Goal: Task Accomplishment & Management: Manage account settings

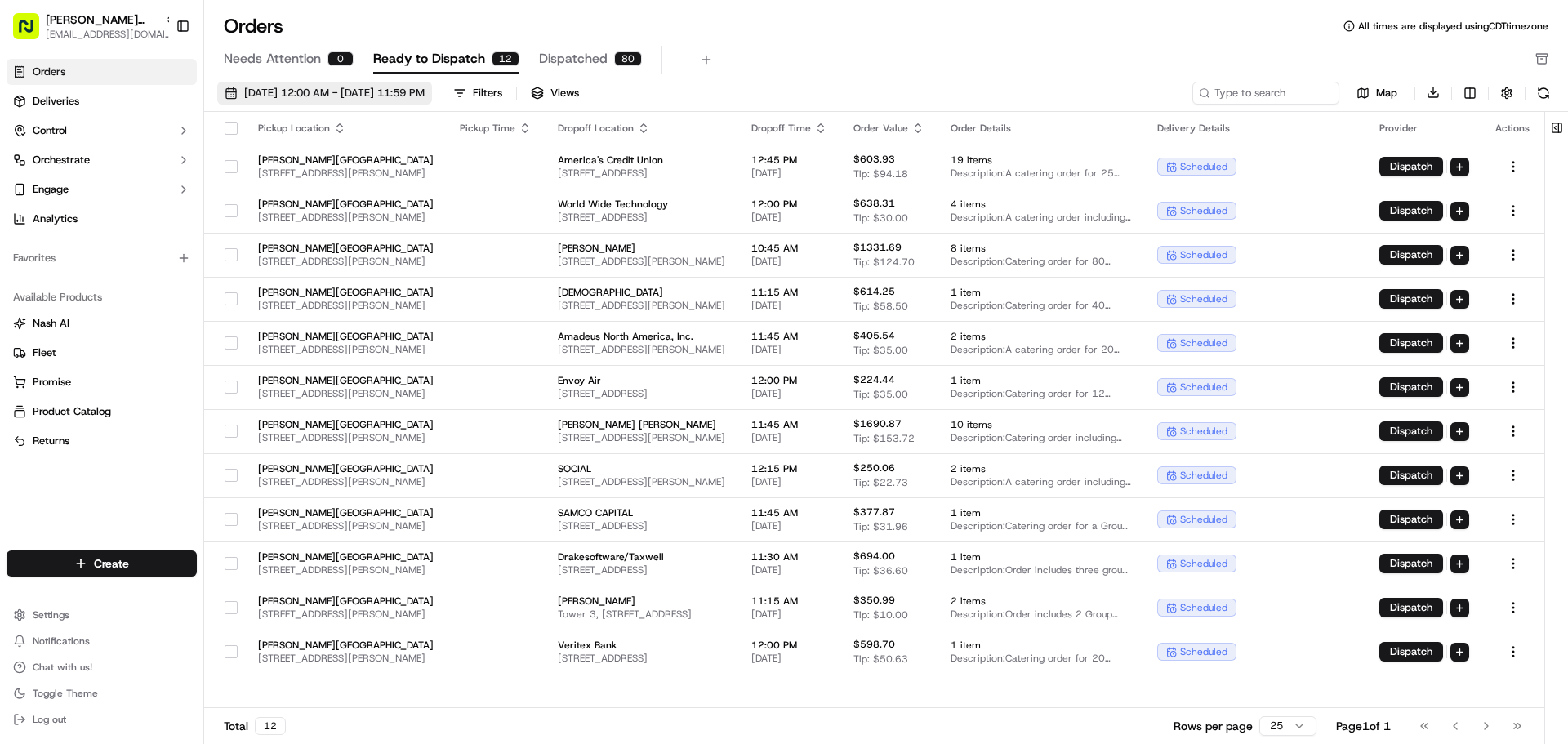
click at [425, 94] on span "[DATE] 12:00 AM - [DATE] 11:59 PM" at bounding box center [334, 93] width 180 height 14
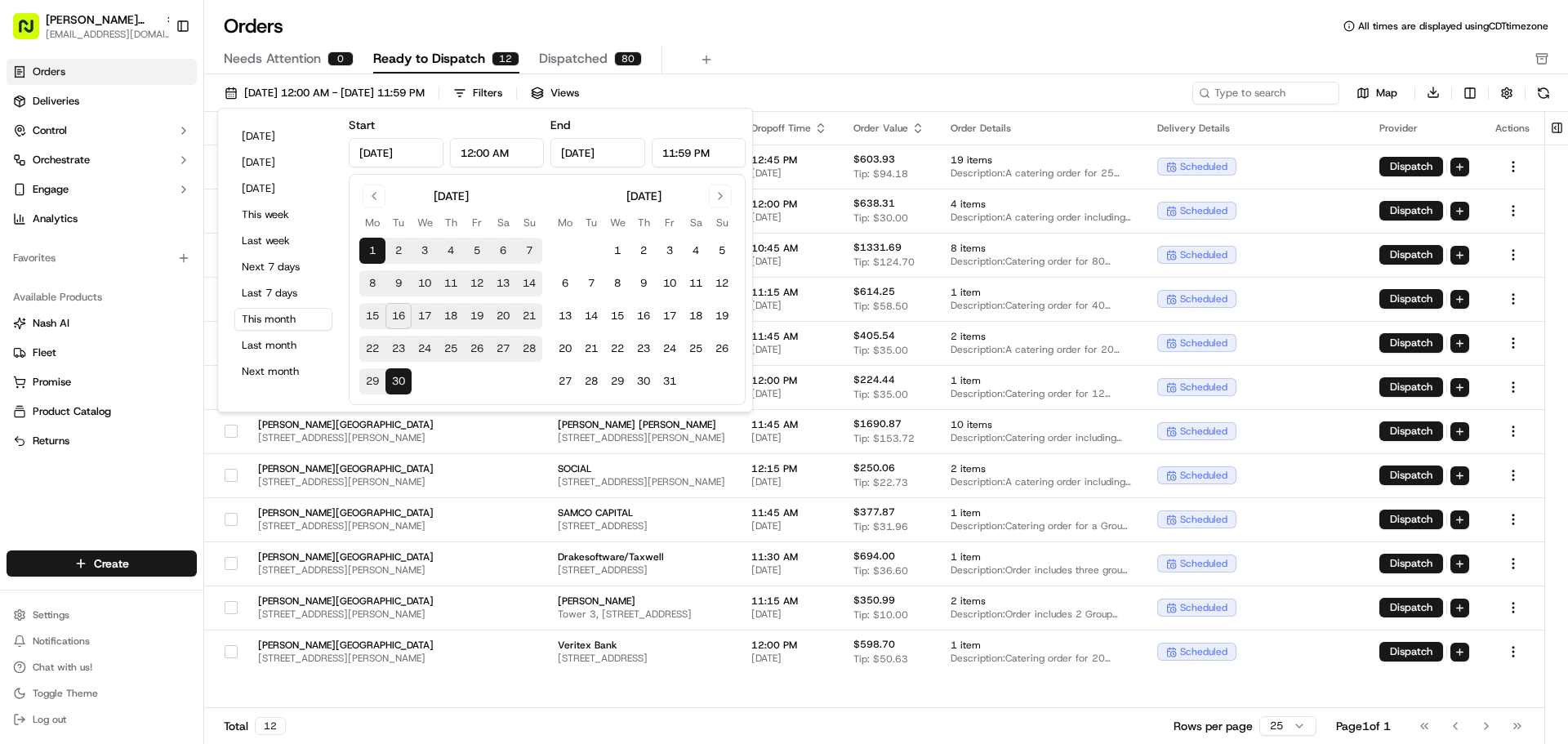
click at [422, 325] on button "17" at bounding box center [424, 315] width 26 height 26
type input "[DATE]"
click at [422, 325] on button "17" at bounding box center [424, 315] width 26 height 26
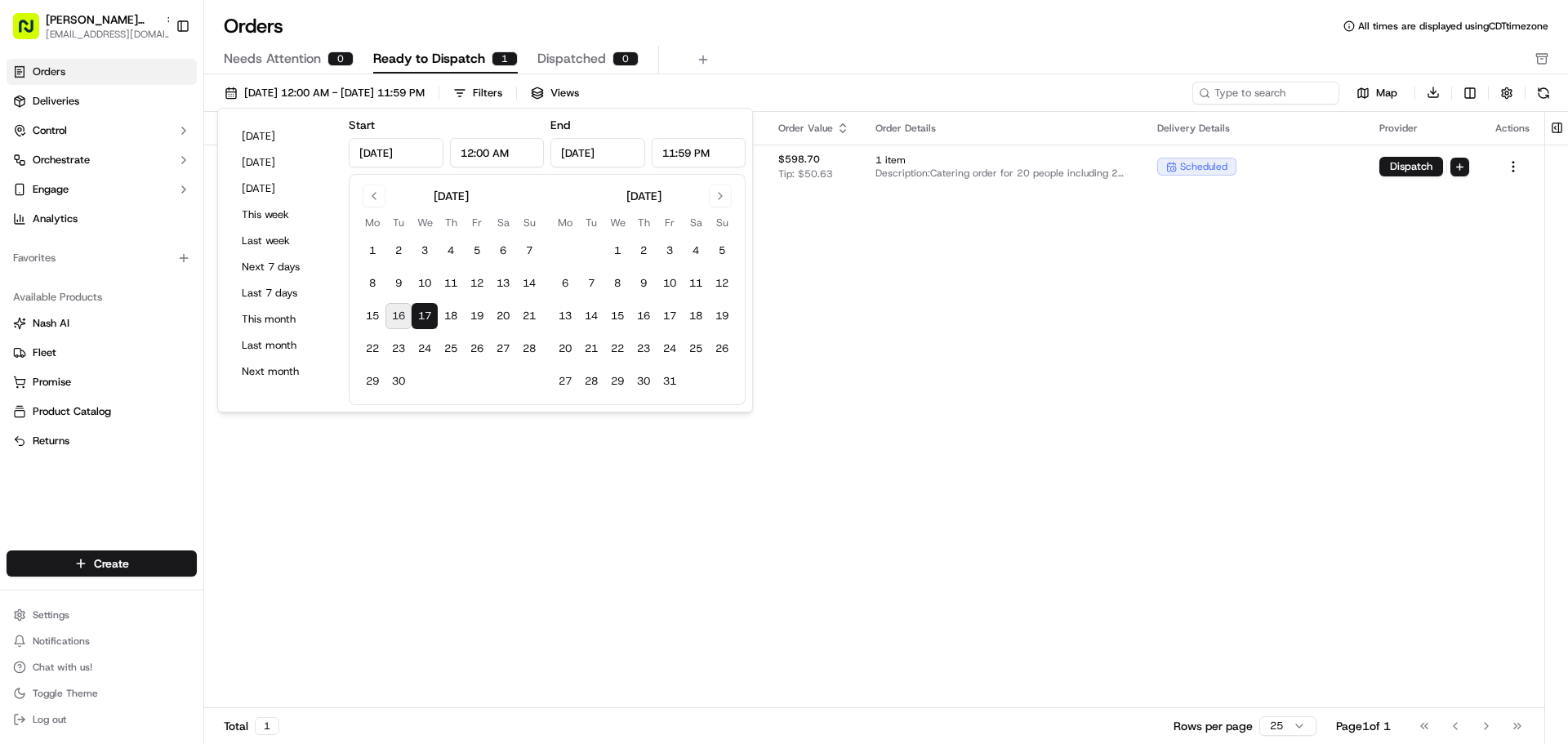
click at [590, 573] on div "Pickup Location Pickup Time Dropoff Location Dropoff Time Order Value Order Det…" at bounding box center [874, 410] width 1340 height 597
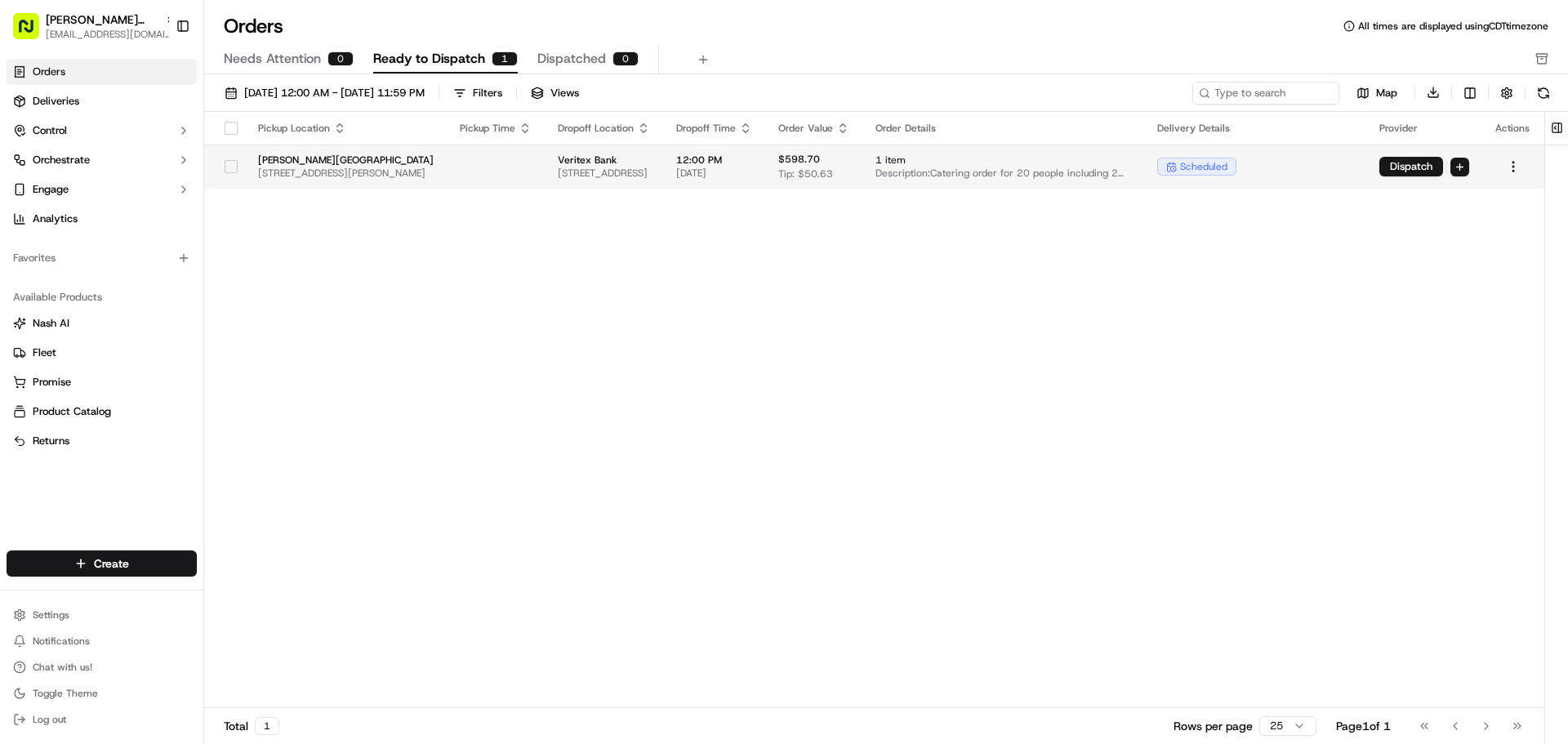
click at [233, 171] on button "button" at bounding box center [231, 167] width 13 height 13
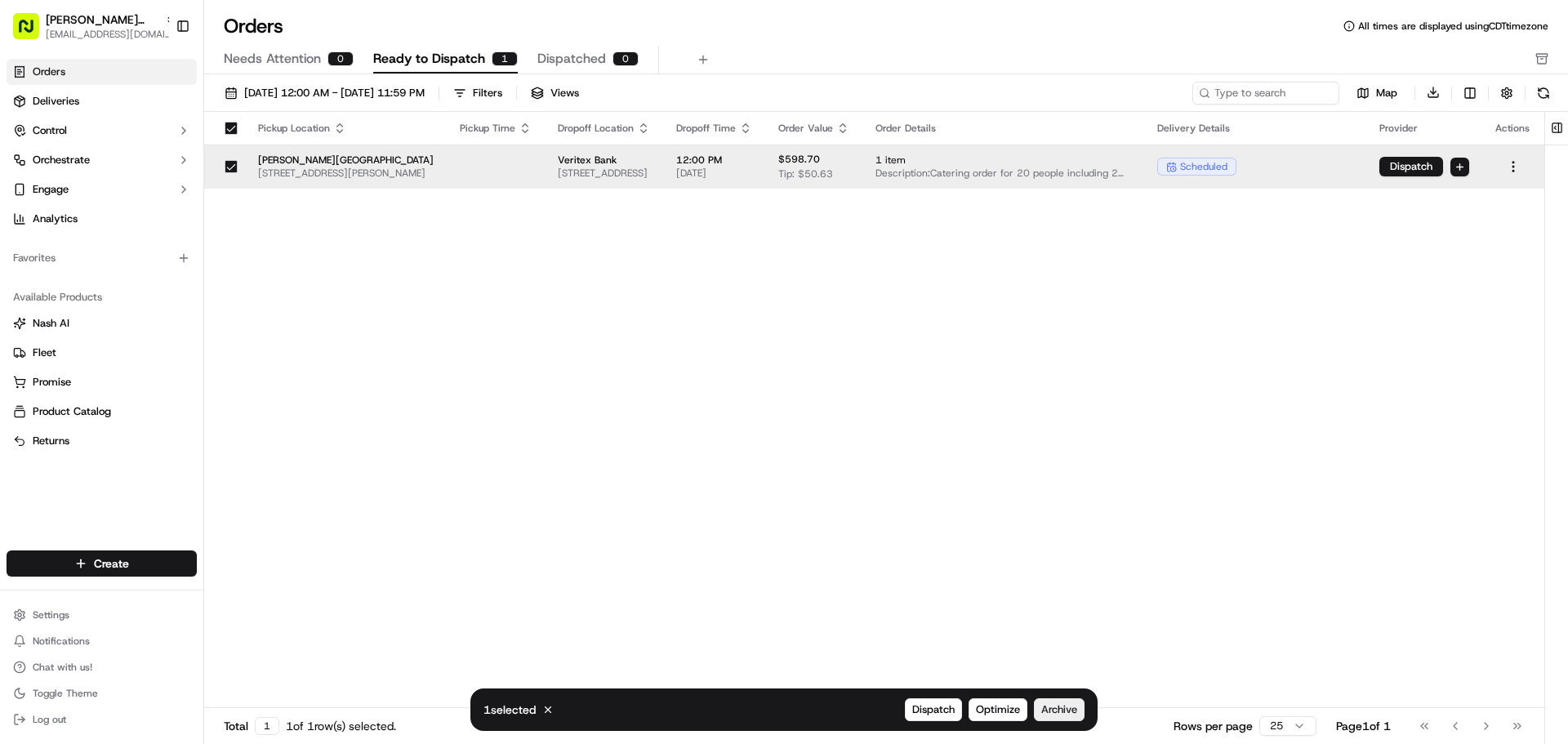
click at [1076, 713] on span "Archive" at bounding box center [1059, 709] width 36 height 14
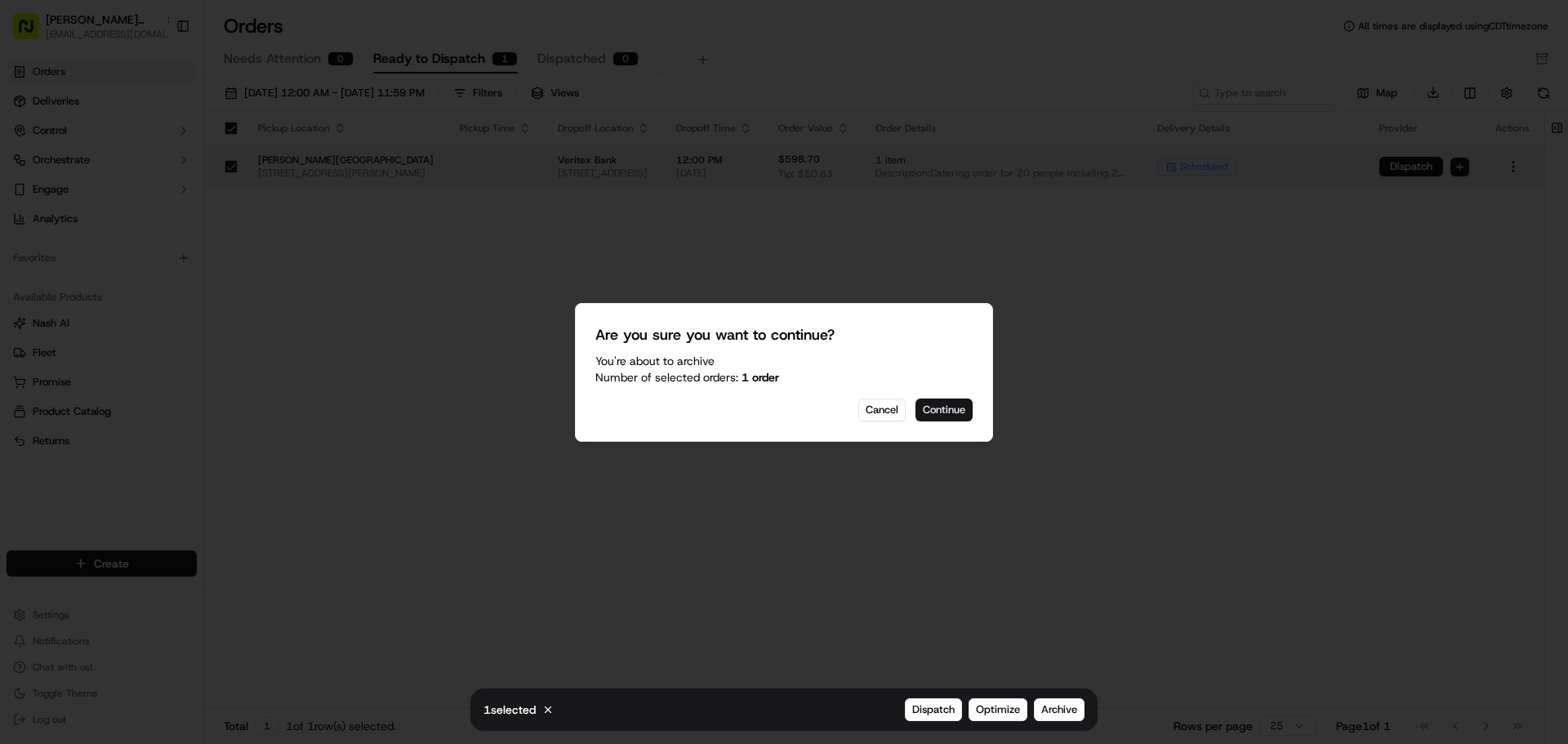
click at [954, 417] on button "Continue" at bounding box center [943, 410] width 57 height 23
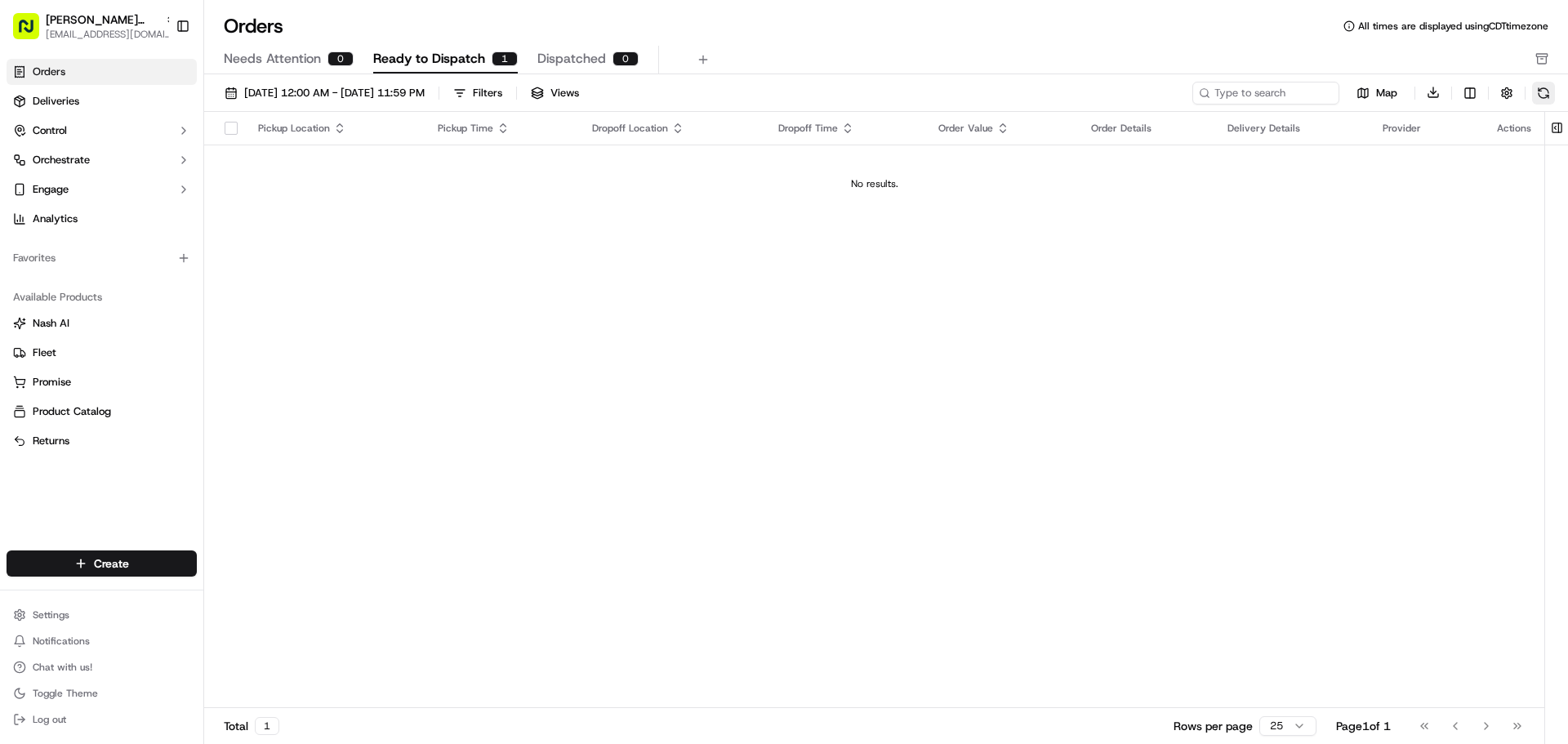
click at [1538, 96] on button at bounding box center [1543, 93] width 23 height 23
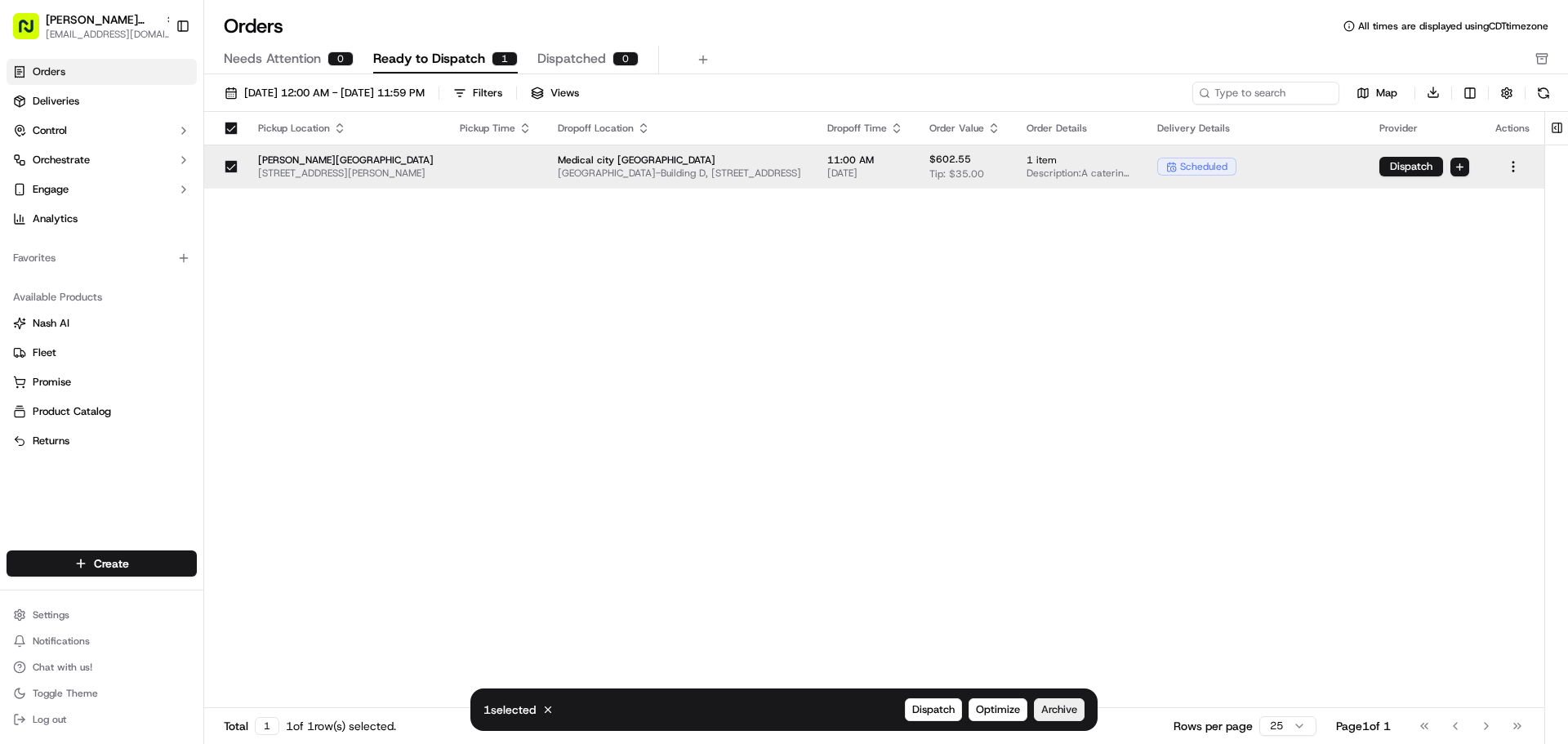
click at [1062, 706] on span "Archive" at bounding box center [1059, 709] width 36 height 14
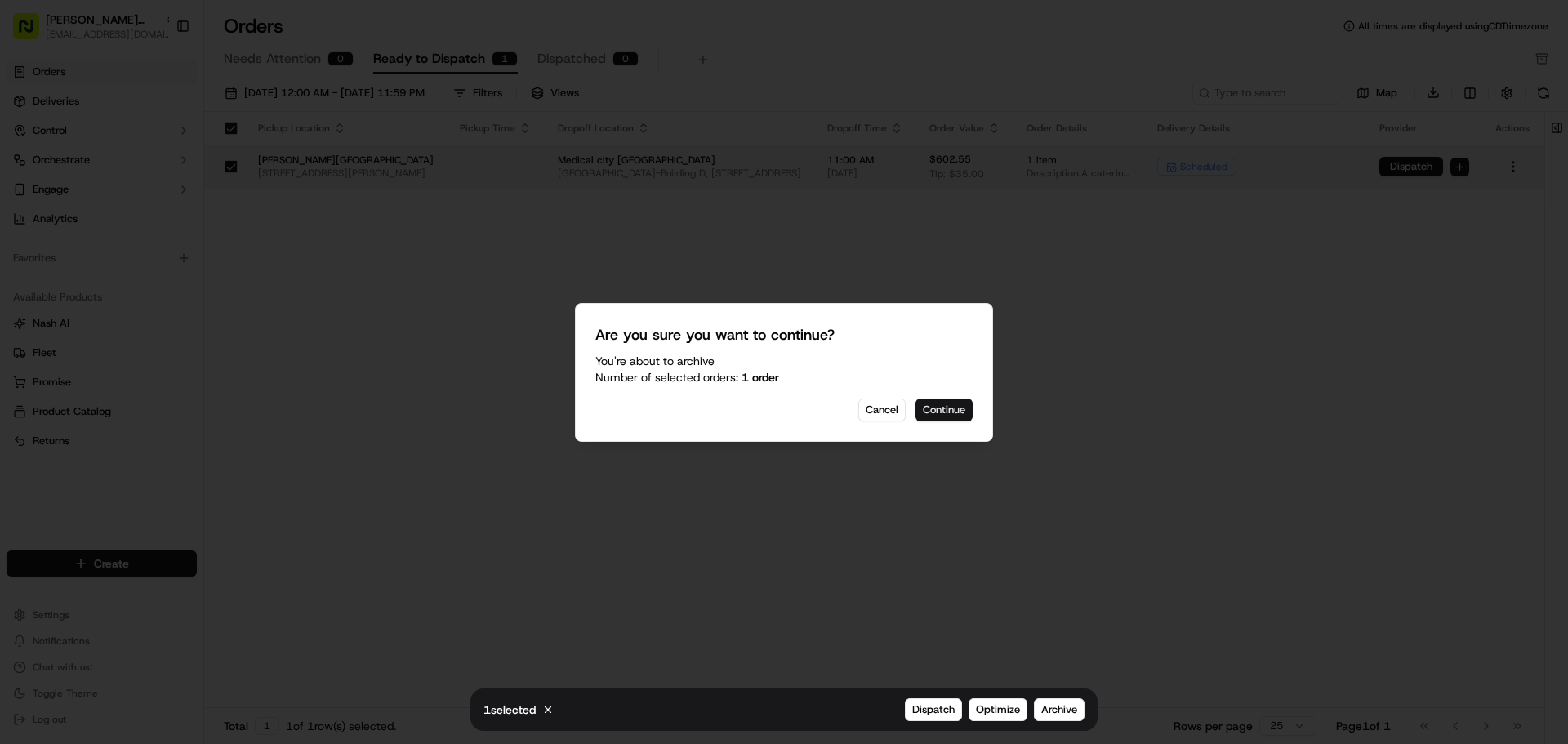
click at [932, 404] on button "Continue" at bounding box center [943, 410] width 57 height 23
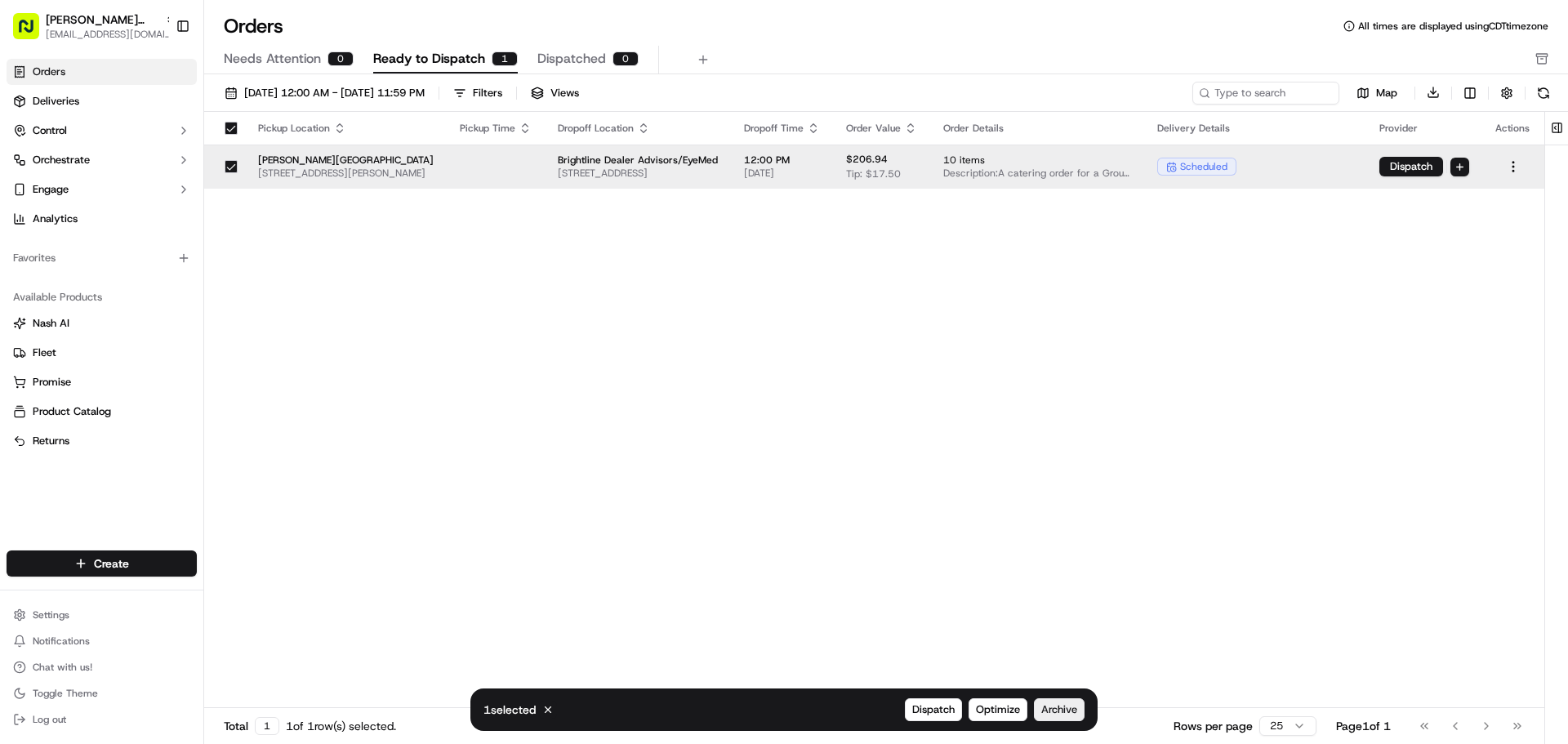
click at [1065, 711] on span "Archive" at bounding box center [1059, 709] width 36 height 14
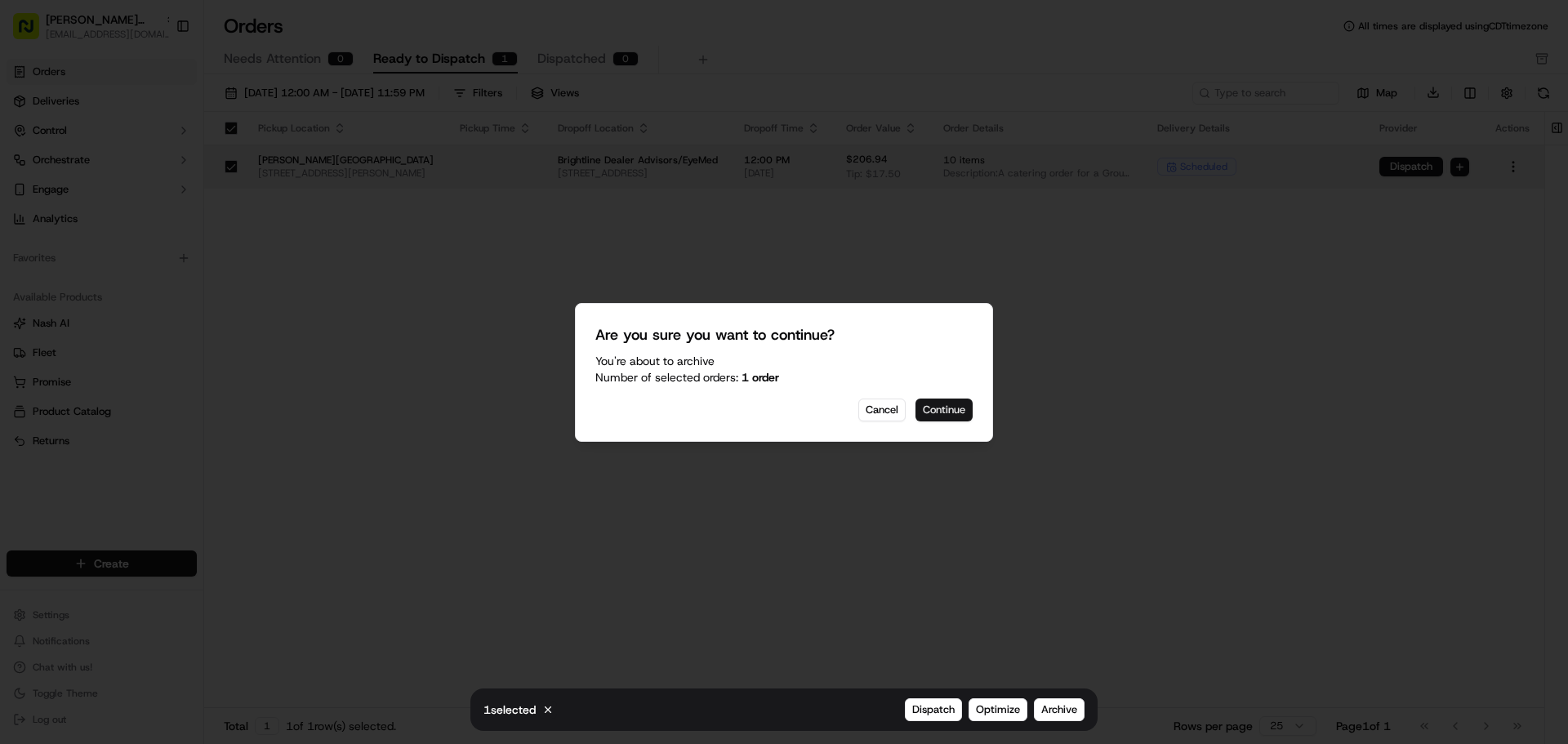
click at [952, 414] on button "Continue" at bounding box center [943, 410] width 57 height 23
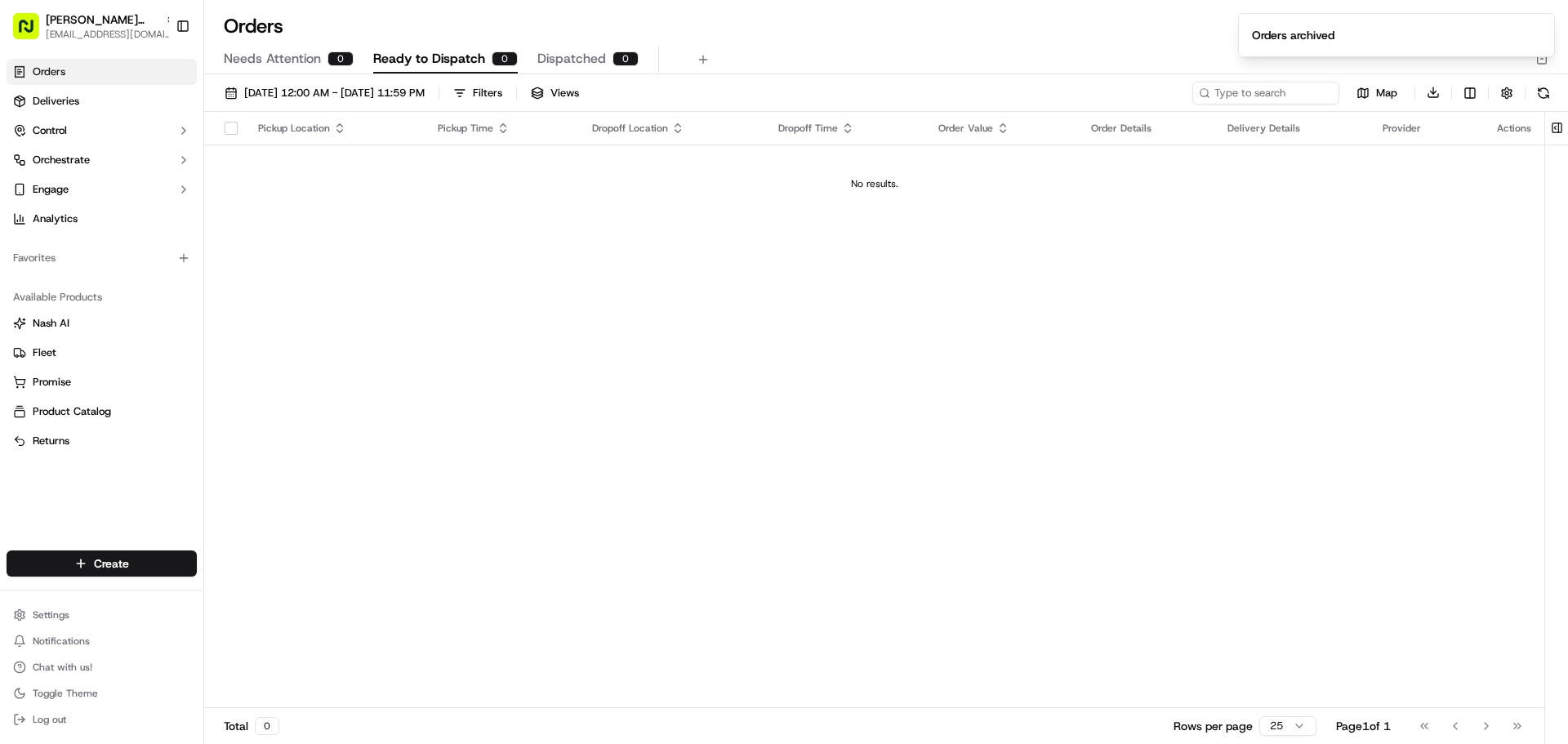
click at [844, 436] on div "Pickup Location Pickup Time Dropoff Location Dropoff Time Order Value Order Det…" at bounding box center [874, 410] width 1340 height 597
click at [1536, 25] on icon "Notifications (F8)" at bounding box center [1541, 27] width 13 height 13
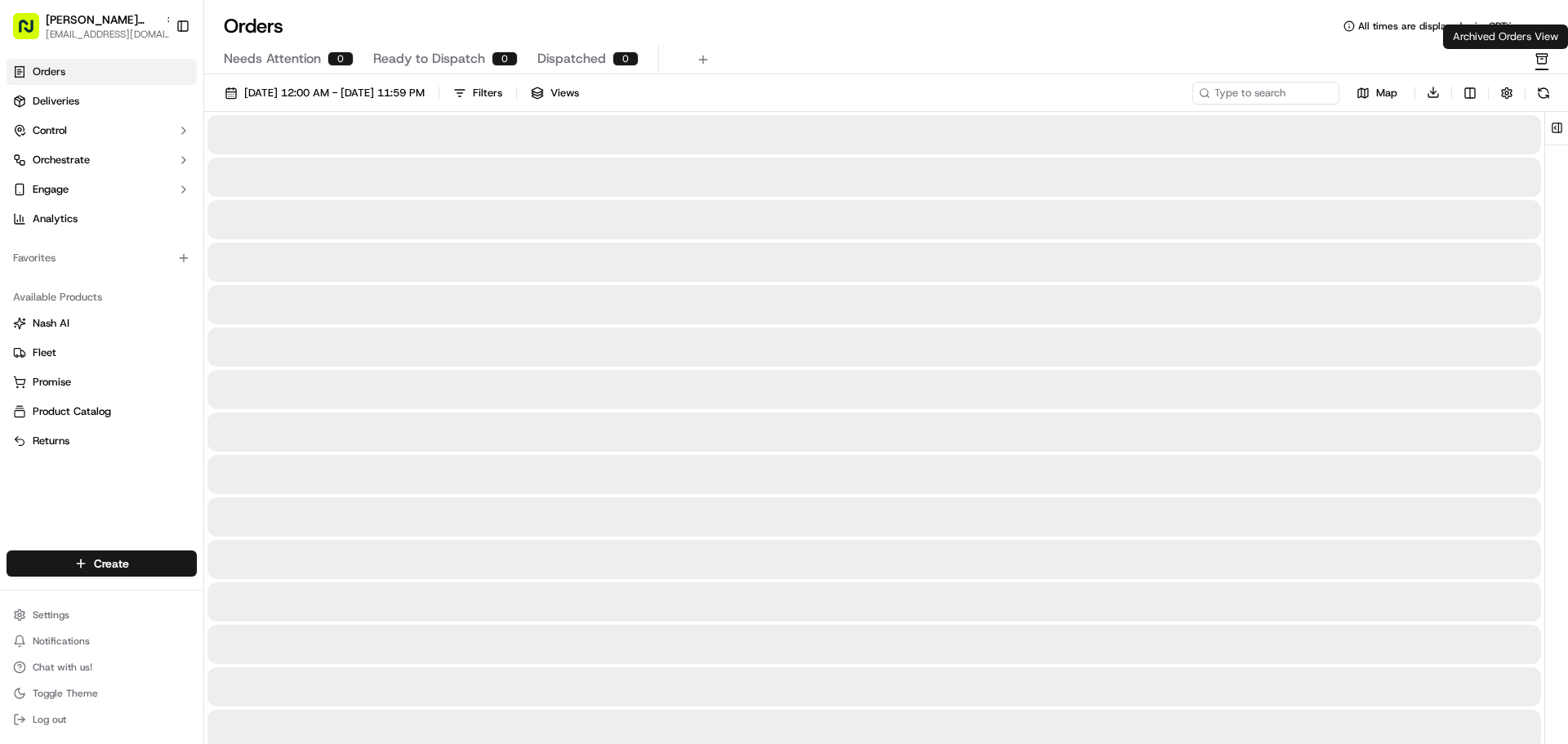
click at [1543, 59] on icon "button" at bounding box center [1541, 59] width 13 height 13
